Goal: Entertainment & Leisure: Consume media (video, audio)

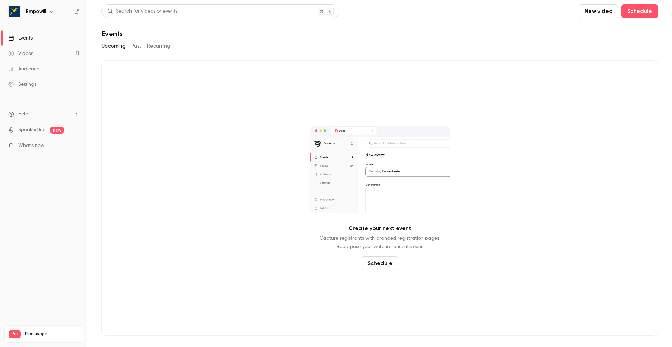
click at [30, 52] on div "Videos" at bounding box center [20, 53] width 25 height 7
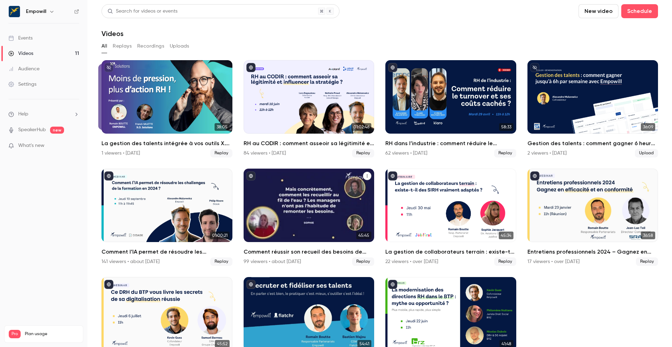
click at [344, 186] on div "Comment réussir son recueil des besoins de formation ? Enjeux, méthode et bonne…" at bounding box center [308, 205] width 131 height 73
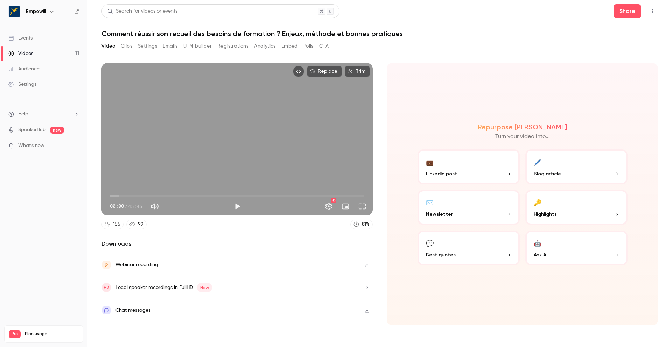
click at [129, 44] on button "Clips" at bounding box center [127, 46] width 12 height 11
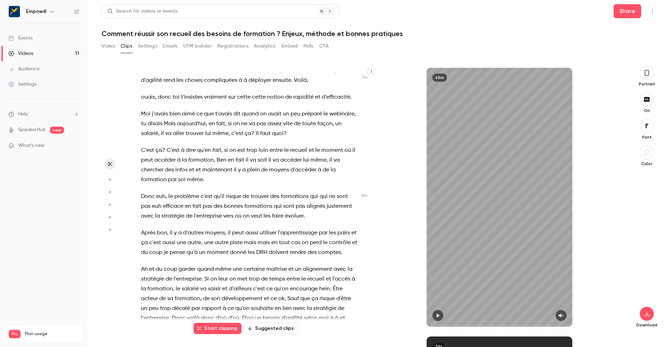
scroll to position [1423, 0]
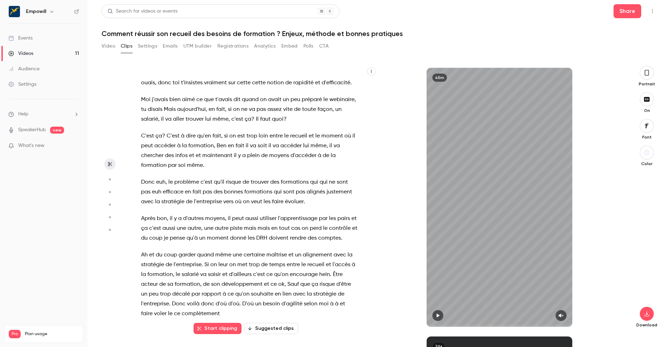
click at [244, 224] on span "mais" at bounding box center [250, 229] width 12 height 10
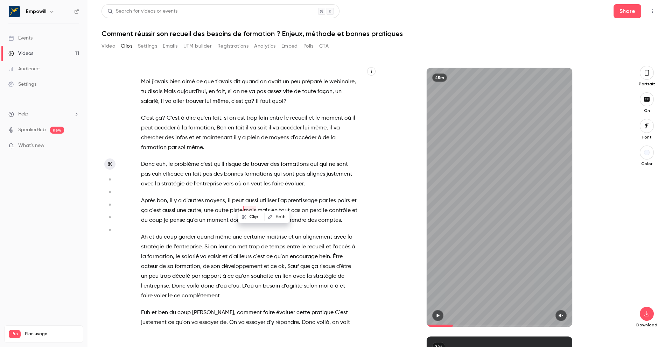
click at [284, 206] on span "tout" at bounding box center [284, 211] width 11 height 10
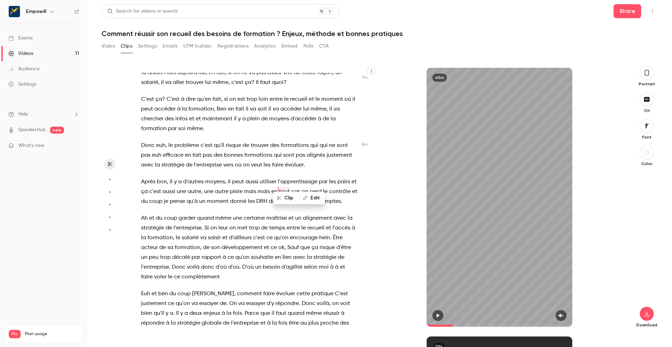
scroll to position [1459, 0]
click at [341, 197] on span "." at bounding box center [341, 202] width 1 height 10
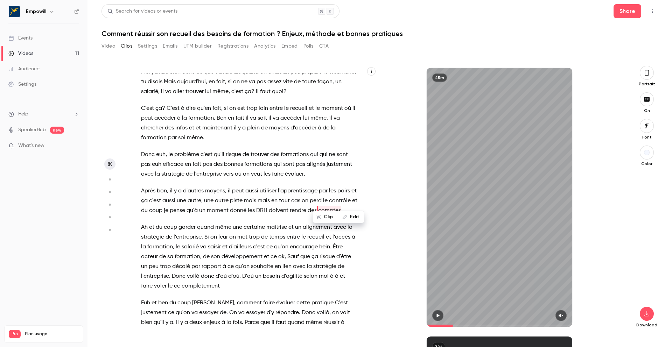
click at [352, 203] on p "Après bon , il y a d'autres moyens , il peut aussi utiliser l'apprentissage par…" at bounding box center [249, 200] width 217 height 29
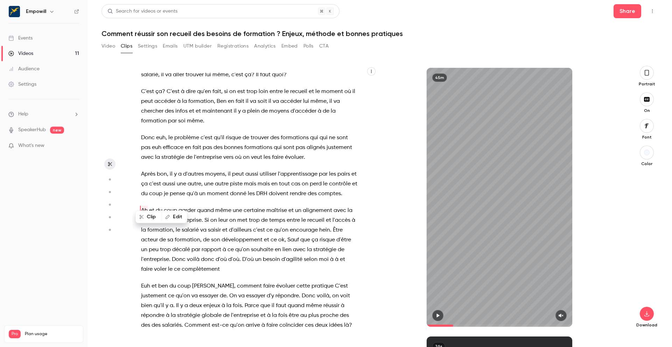
click at [344, 185] on p "Après bon , il y a d'autres moyens , il peut aussi utiliser l'apprentissage par…" at bounding box center [249, 183] width 217 height 29
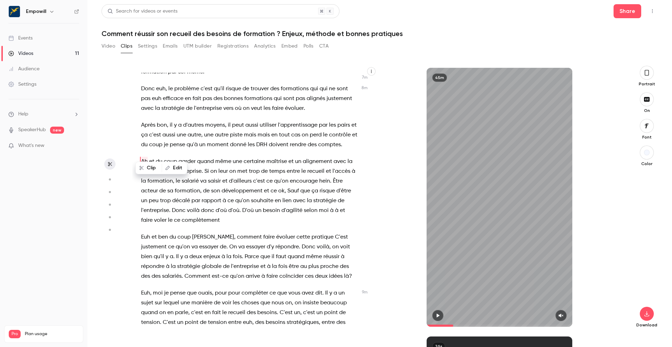
scroll to position [1516, 0]
click at [341, 140] on span "." at bounding box center [341, 145] width 1 height 10
click at [338, 140] on span "comptes" at bounding box center [329, 145] width 23 height 10
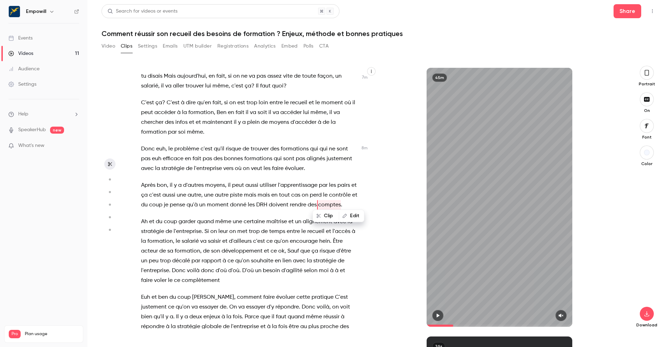
scroll to position [1450, 0]
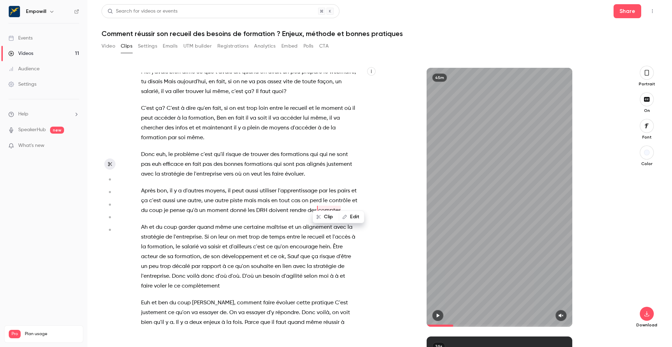
click at [275, 242] on span "qu'on" at bounding box center [281, 247] width 14 height 10
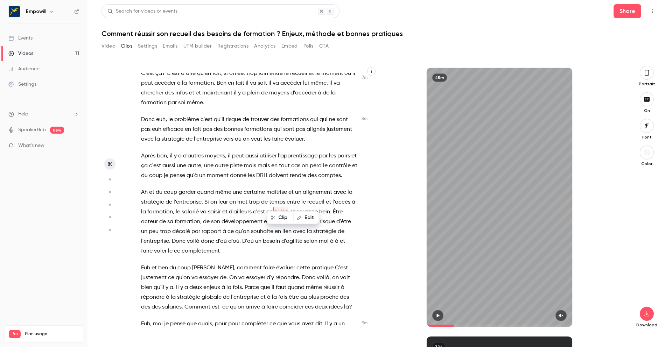
scroll to position [1487, 0]
click at [306, 243] on p "Ah et du coup garder quand même une certaine maîtrise et un alignement avec la …" at bounding box center [249, 220] width 217 height 69
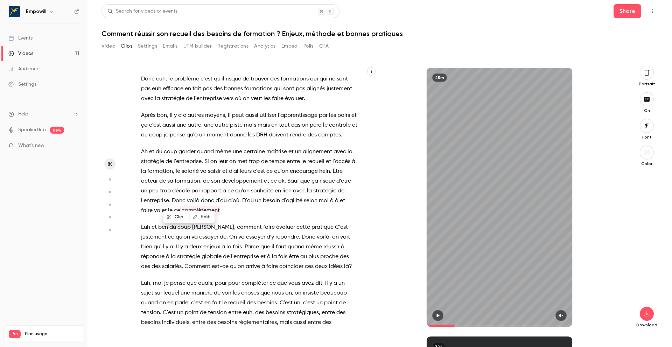
click at [274, 211] on div "et c'est parti ! On est en ligne . Bonjour à tous . Bonjour à tous . Bienvenue …" at bounding box center [252, 201] width 241 height 256
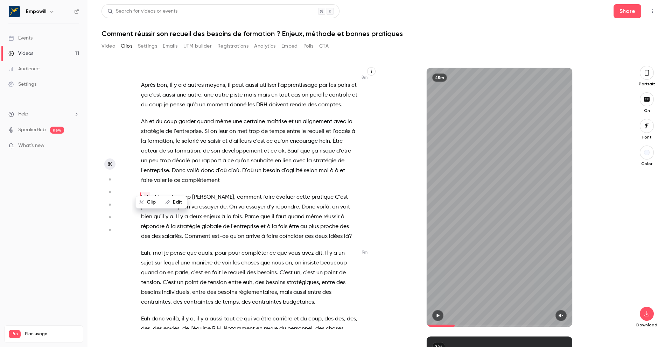
scroll to position [1558, 0]
click at [308, 220] on span "plus" at bounding box center [313, 225] width 10 height 10
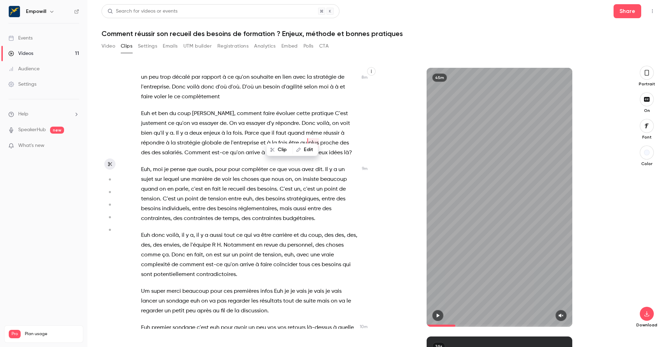
scroll to position [1643, 0]
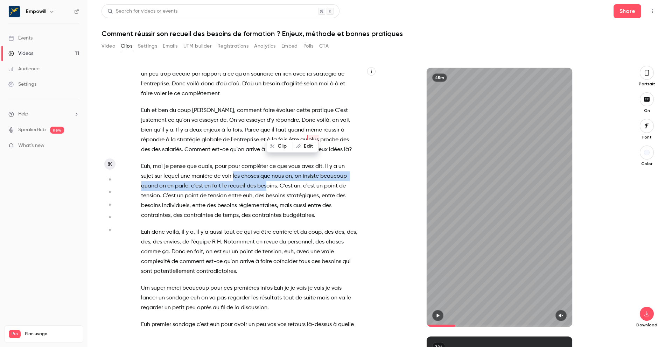
drag, startPoint x: 232, startPoint y: 169, endPoint x: 267, endPoint y: 173, distance: 34.5
click at [267, 173] on p "Euh , moi je pense que ouais , pour pour compléter ce que vous avez dit . Il y …" at bounding box center [249, 191] width 217 height 59
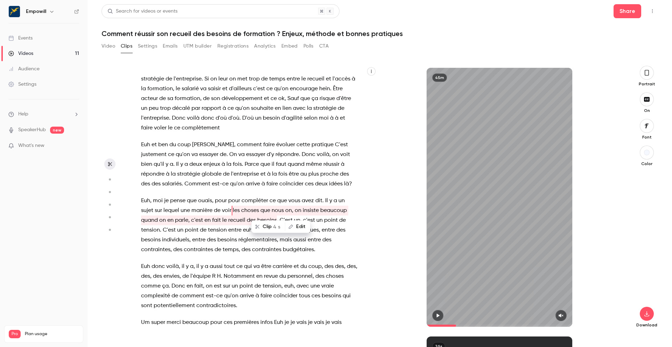
click at [315, 179] on span "deux" at bounding box center [321, 184] width 13 height 10
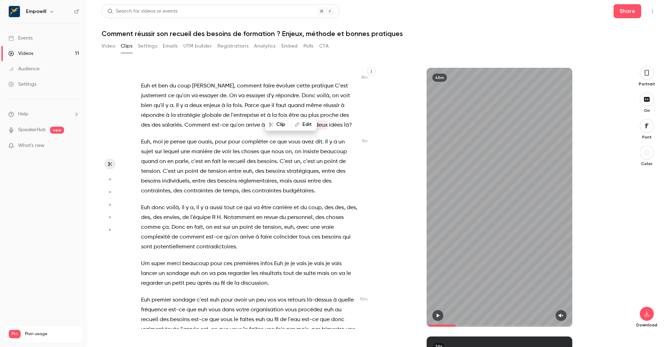
scroll to position [1679, 0]
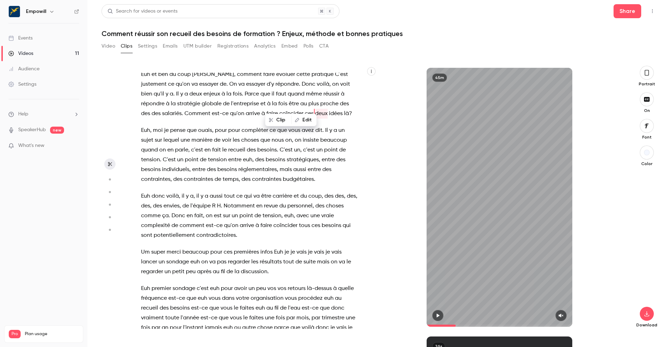
click at [307, 201] on span "personnel" at bounding box center [299, 206] width 25 height 10
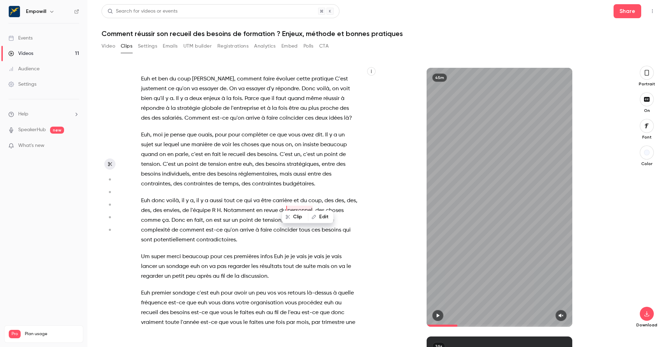
click at [318, 252] on span "vais" at bounding box center [319, 257] width 10 height 10
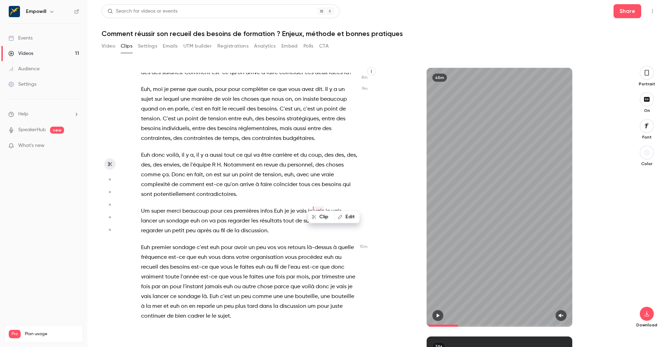
scroll to position [1721, 0]
click at [291, 206] on span "je" at bounding box center [292, 211] width 5 height 10
click at [255, 190] on div "et c'est parti ! On est en ligne . Bonjour à tous . Bonjour à tous . Bienvenue …" at bounding box center [252, 201] width 241 height 256
click at [255, 186] on p "Euh donc voilà , il y a , il y a aussi tout ce qui va être carrière et du coup …" at bounding box center [249, 174] width 217 height 49
click at [255, 183] on p "Euh donc voilà , il y a , il y a aussi tout ce qui va être carrière et du coup …" at bounding box center [249, 174] width 217 height 49
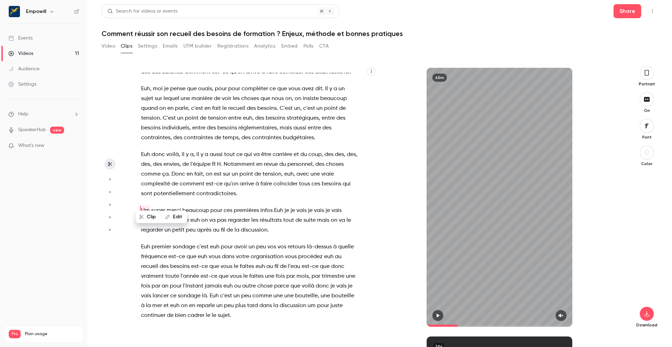
click at [236, 189] on span "." at bounding box center [236, 194] width 1 height 10
type input "*****"
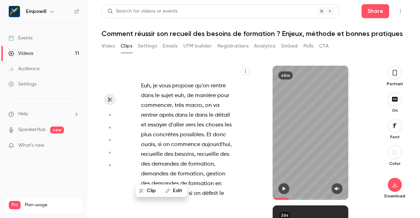
scroll to position [3340, 0]
